Goal: Task Accomplishment & Management: Manage account settings

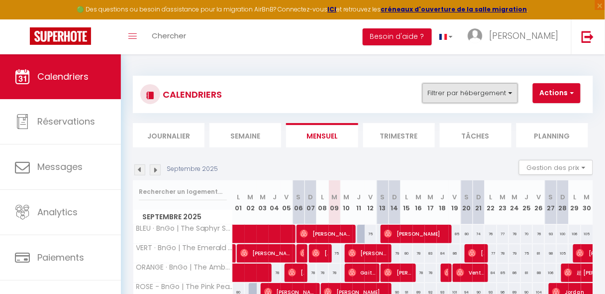
click at [463, 95] on button "Filtrer par hébergement" at bounding box center [470, 93] width 96 height 20
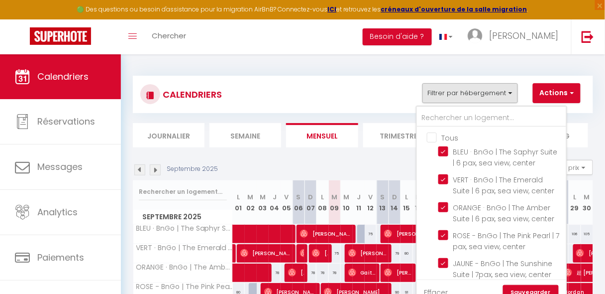
click at [436, 137] on input "Tous" at bounding box center [501, 137] width 149 height 10
checkbox input "false"
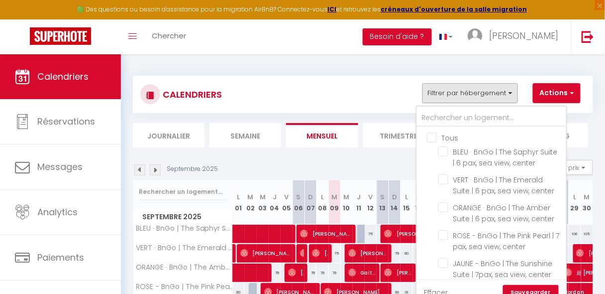
checkbox input "false"
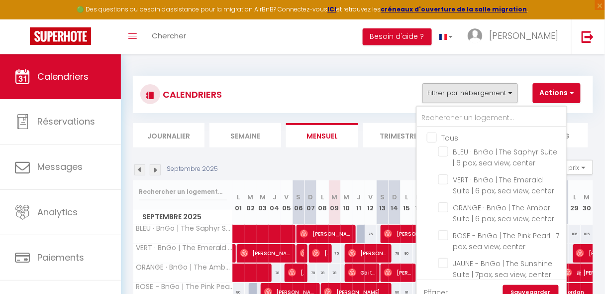
checkbox input "false"
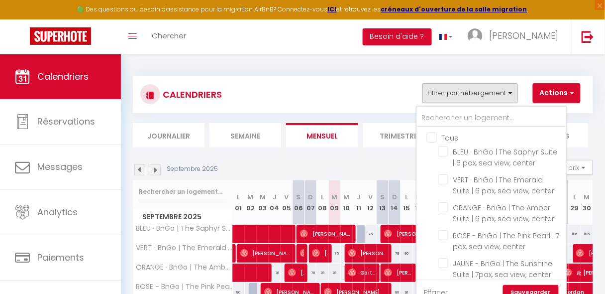
checkbox input "false"
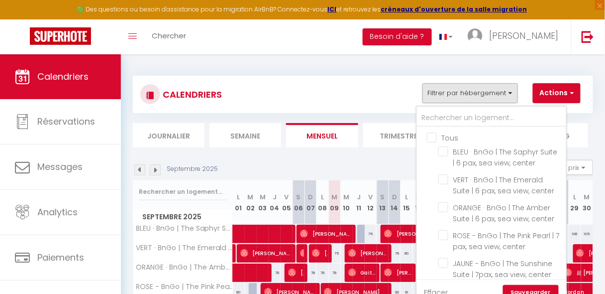
checkbox input "false"
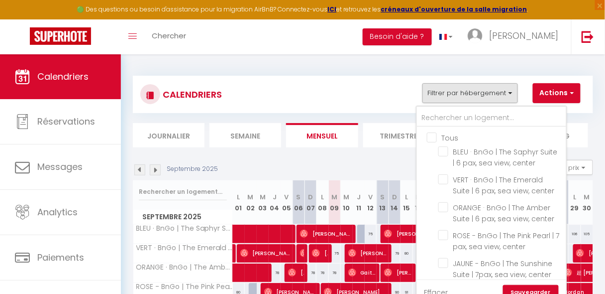
checkbox input "false"
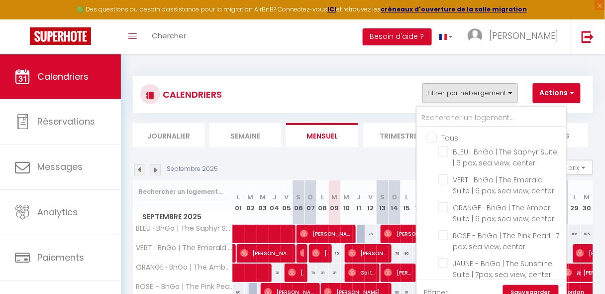
checkbox input "false"
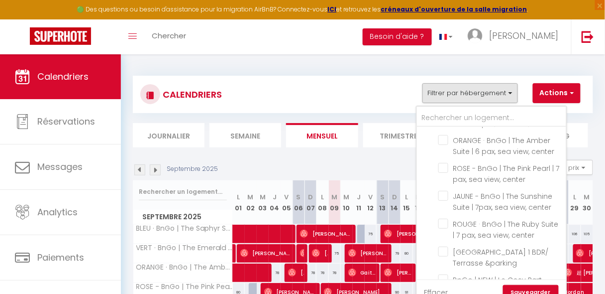
scroll to position [130, 0]
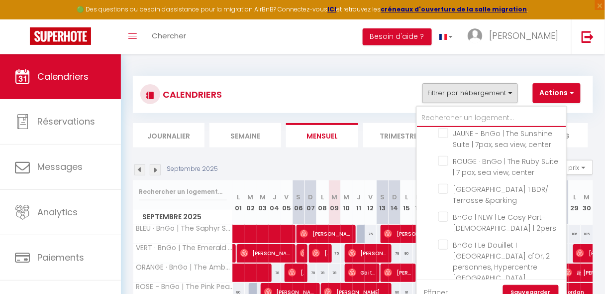
click at [499, 118] on input "text" at bounding box center [491, 118] width 149 height 18
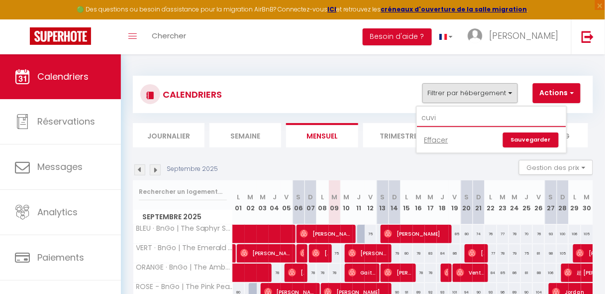
scroll to position [0, 0]
type input "c"
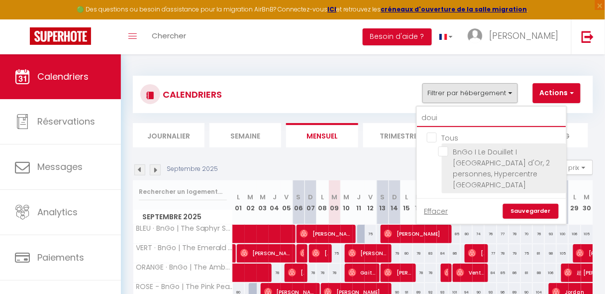
type input "doui"
click at [447, 149] on input "BnGo I Le Douillet I [GEOGRAPHIC_DATA] d'Or, 2 personnes, Hypercentre [GEOGRAPH…" at bounding box center [500, 151] width 124 height 10
checkbox input "true"
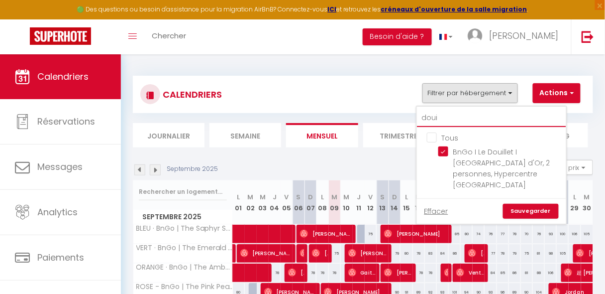
click at [434, 119] on input "doui" at bounding box center [491, 118] width 149 height 18
type input "pe"
checkbox input "false"
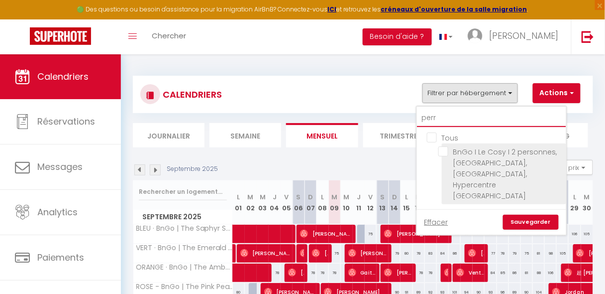
type input "perr"
click at [447, 152] on input "BnGo I Le Cosy I 2 personnes, [GEOGRAPHIC_DATA], [GEOGRAPHIC_DATA], Hypercentre…" at bounding box center [500, 151] width 124 height 10
checkbox input "true"
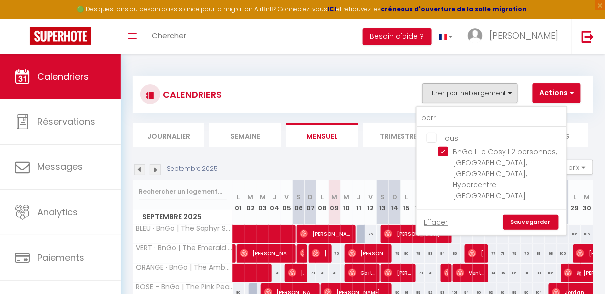
click at [524, 214] on link "Sauvegarder" at bounding box center [531, 221] width 56 height 15
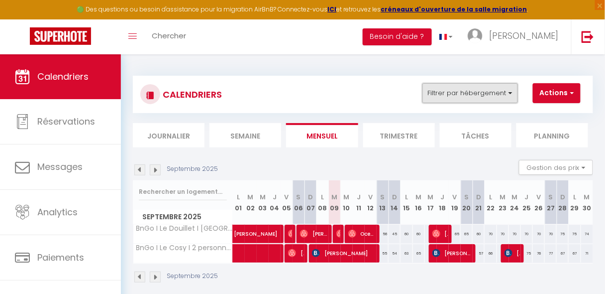
click at [481, 98] on button "Filtrer par hébergement" at bounding box center [470, 93] width 96 height 20
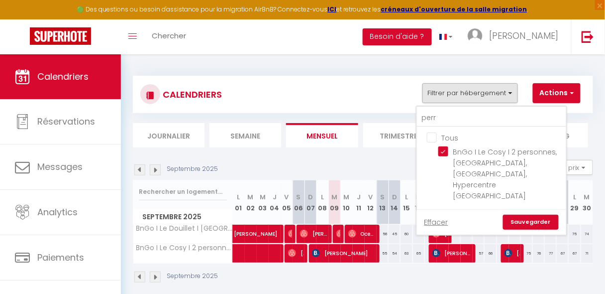
click at [435, 139] on input "Tous" at bounding box center [501, 137] width 149 height 10
checkbox input "true"
click at [517, 214] on link "Sauvegarder" at bounding box center [531, 221] width 56 height 15
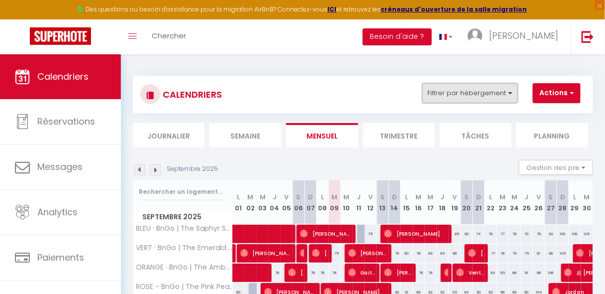
click at [486, 92] on button "Filtrer par hébergement" at bounding box center [470, 93] width 96 height 20
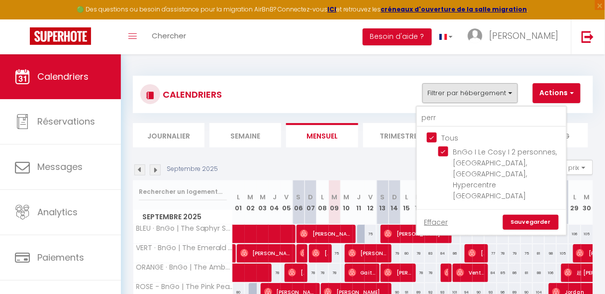
click at [430, 137] on input "Tous" at bounding box center [501, 137] width 149 height 10
checkbox input "false"
click at [446, 118] on input "perr" at bounding box center [491, 118] width 149 height 18
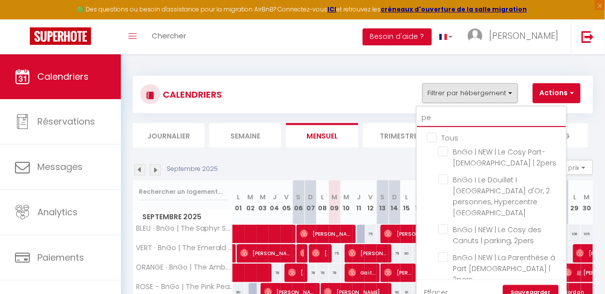
type input "p"
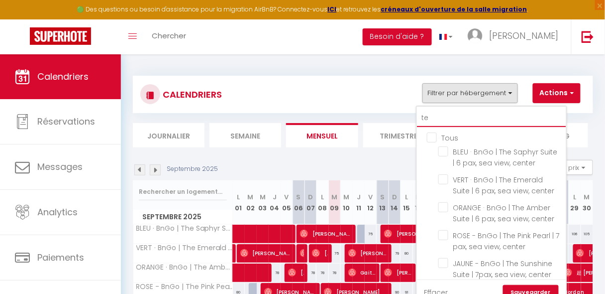
type input "t"
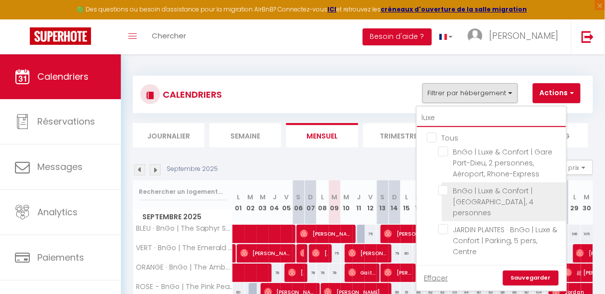
type input "luxe"
click at [446, 191] on input "BnGo | Luxe & Confort | [GEOGRAPHIC_DATA], 4 personnes" at bounding box center [500, 190] width 124 height 10
checkbox input "true"
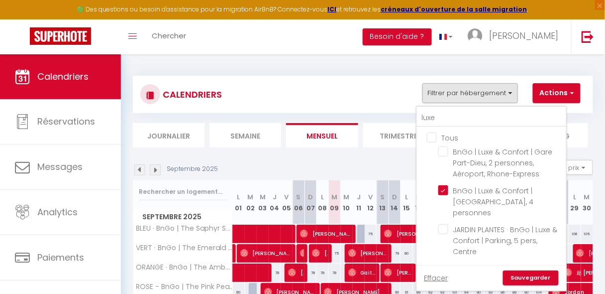
click at [518, 270] on link "Sauvegarder" at bounding box center [531, 277] width 56 height 15
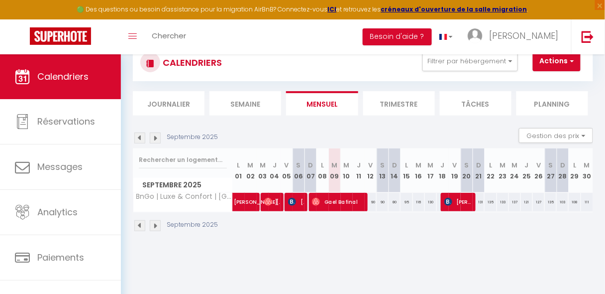
scroll to position [34, 0]
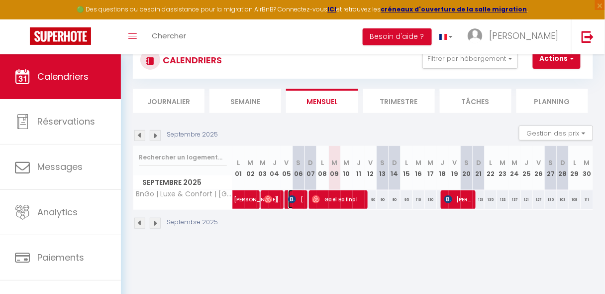
click at [291, 197] on img at bounding box center [292, 199] width 8 height 8
select select "OK"
select select "0"
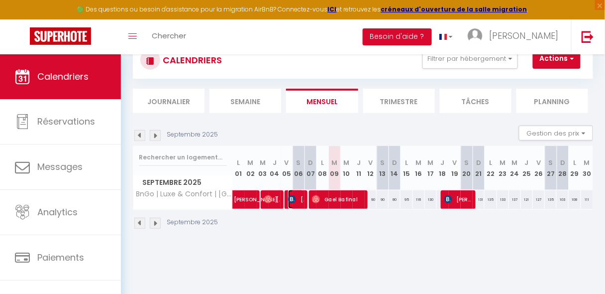
select select "1"
select select
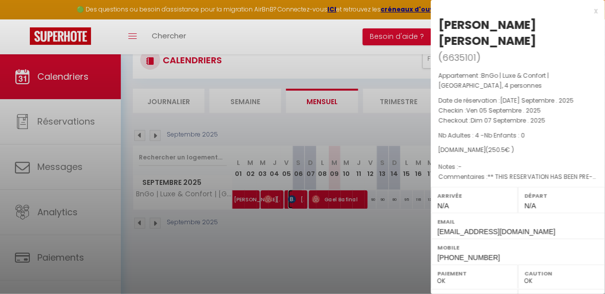
select select "32683"
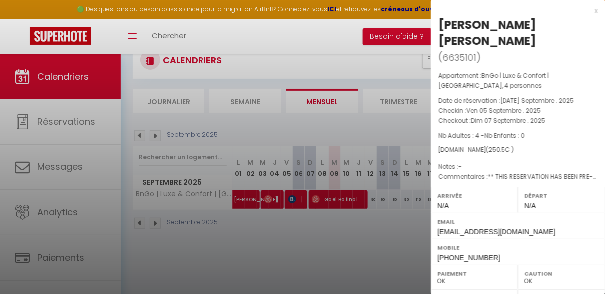
click at [291, 197] on div at bounding box center [302, 147] width 605 height 294
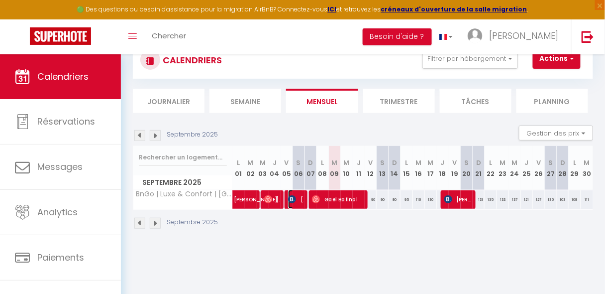
click at [291, 197] on img at bounding box center [292, 199] width 8 height 8
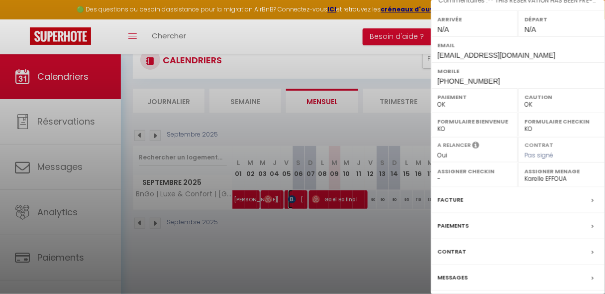
scroll to position [177, 0]
click at [480, 264] on div "Messages" at bounding box center [518, 277] width 174 height 26
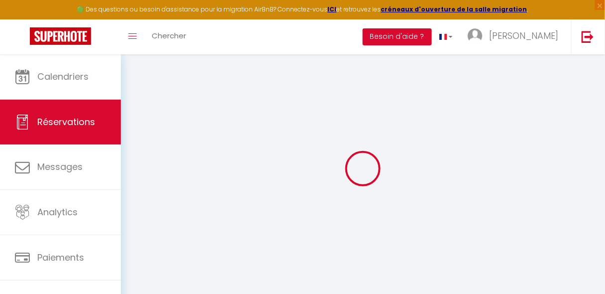
select select
checkbox input "false"
type textarea "** THIS RESERVATION HAS BEEN PRE-PAID ** Reservation has a cancellation grace p…"
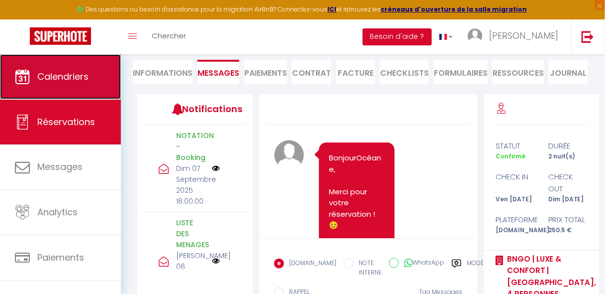
click at [66, 81] on span "Calendriers" at bounding box center [62, 76] width 51 height 12
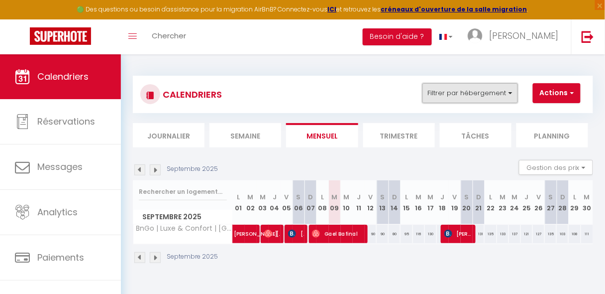
click at [469, 89] on button "Filtrer par hébergement" at bounding box center [470, 93] width 96 height 20
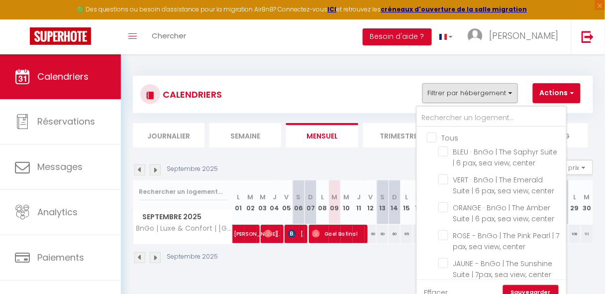
click at [433, 137] on input "Tous" at bounding box center [501, 137] width 149 height 10
checkbox input "true"
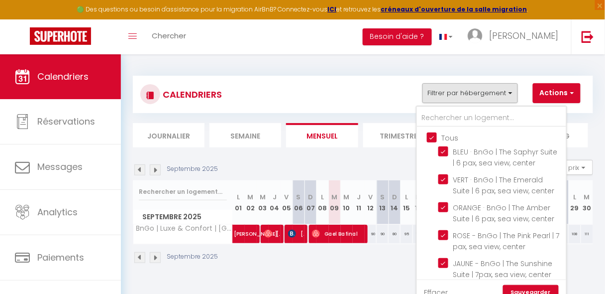
checkbox input "true"
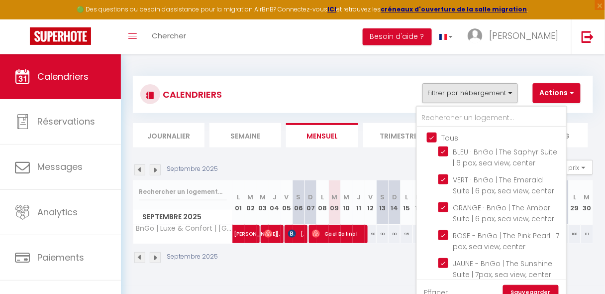
checkbox input "true"
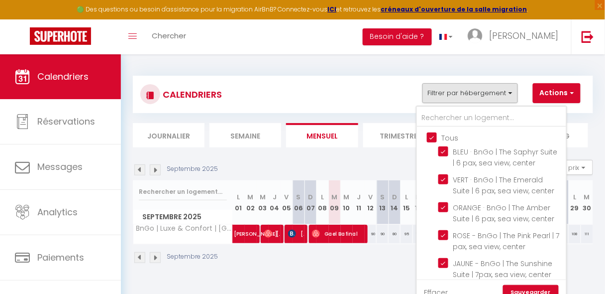
checkbox input "true"
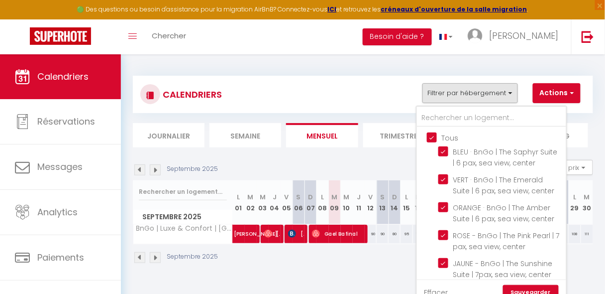
checkbox input "true"
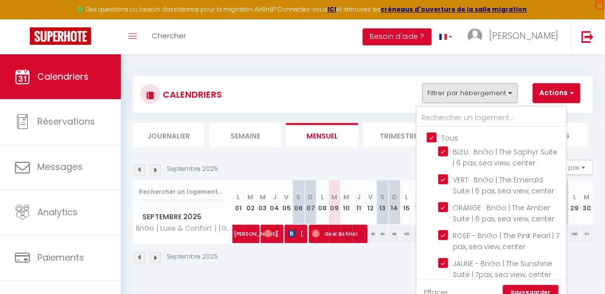
checkbox input "true"
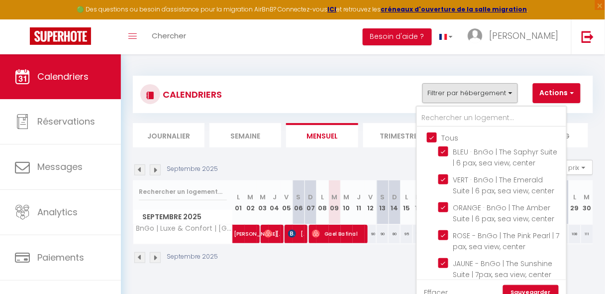
checkbox input "true"
click at [524, 291] on link "Sauvegarder" at bounding box center [531, 292] width 56 height 15
